Goal: Task Accomplishment & Management: Complete application form

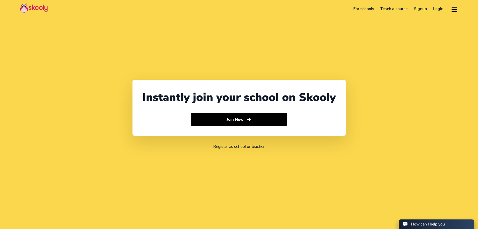
select select "60"
select select "[GEOGRAPHIC_DATA]"
select select "[GEOGRAPHIC_DATA]/Kuala_Lumpur"
select select "60"
select select "[GEOGRAPHIC_DATA]"
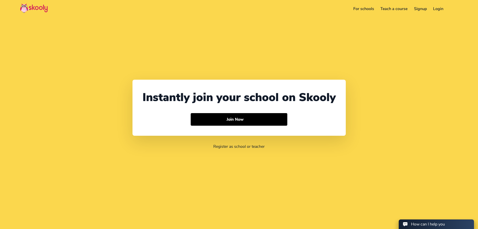
select select "[GEOGRAPHIC_DATA]/Kuala_Lumpur"
click at [280, 126] on div "Instantly join your school on Skooly Join Now" at bounding box center [239, 108] width 213 height 56
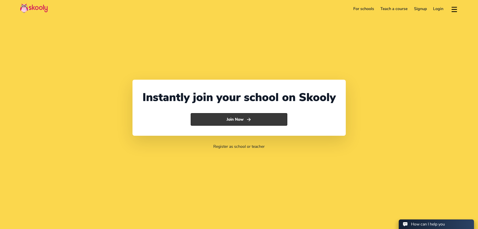
click at [260, 118] on button "Join Now" at bounding box center [239, 119] width 97 height 13
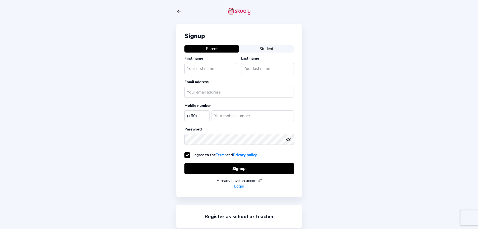
select select "MY"
